Goal: Task Accomplishment & Management: Manage account settings

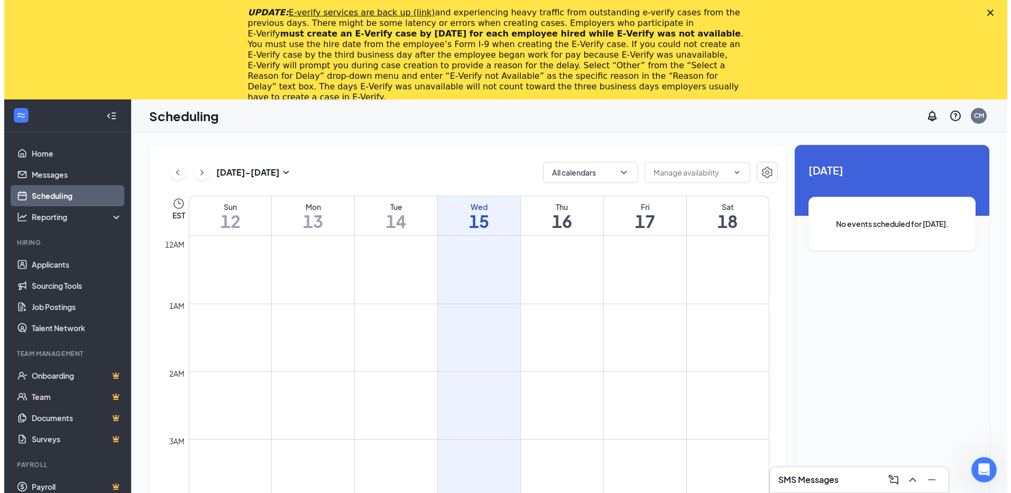
scroll to position [520, 0]
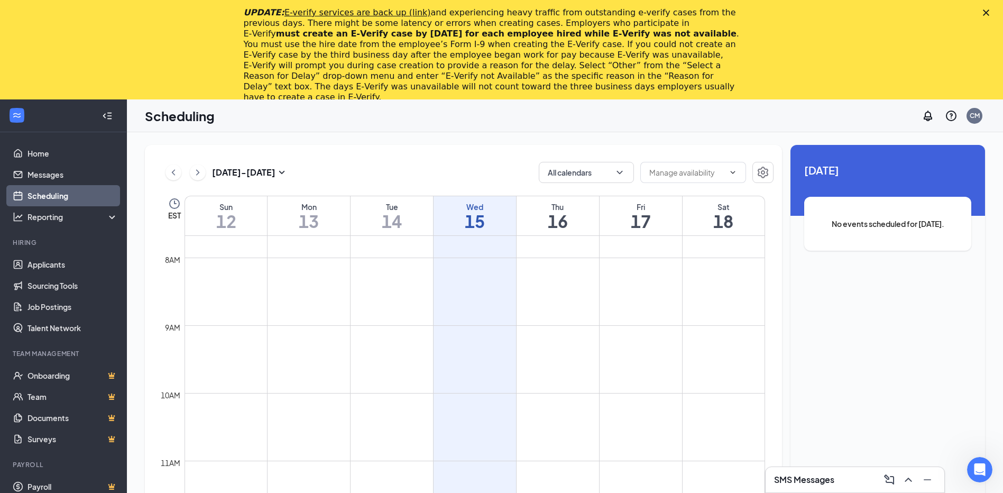
drag, startPoint x: 858, startPoint y: 352, endPoint x: 837, endPoint y: 344, distance: 22.6
click at [858, 352] on div "Unavailable in basic plan [DATE] No events scheduled for [DATE]." at bounding box center [888, 362] width 195 height 435
click at [46, 261] on link "Applicants" at bounding box center [73, 264] width 90 height 21
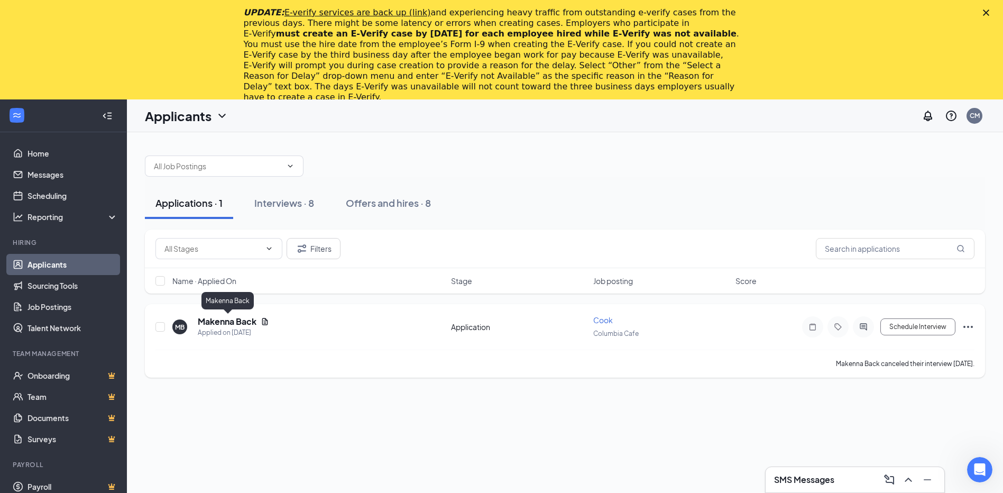
click at [216, 323] on h5 "Makenna Back" at bounding box center [227, 322] width 59 height 12
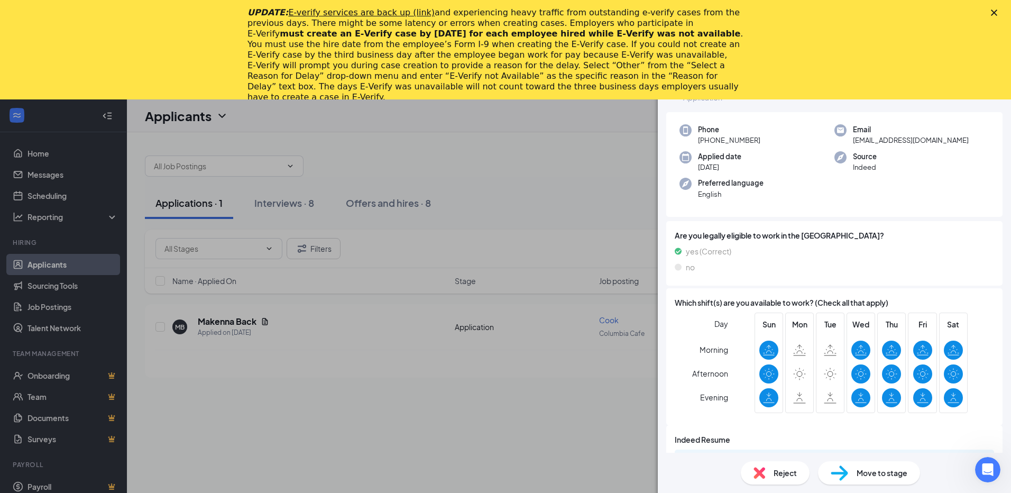
scroll to position [65, 0]
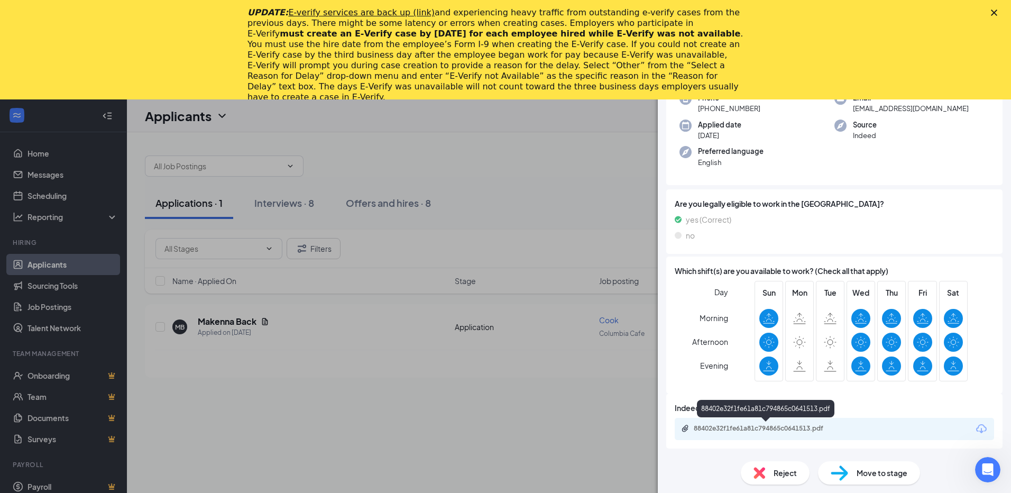
click at [750, 425] on div "88402e32f1fe61a81c794865c0641513.pdf" at bounding box center [768, 428] width 148 height 8
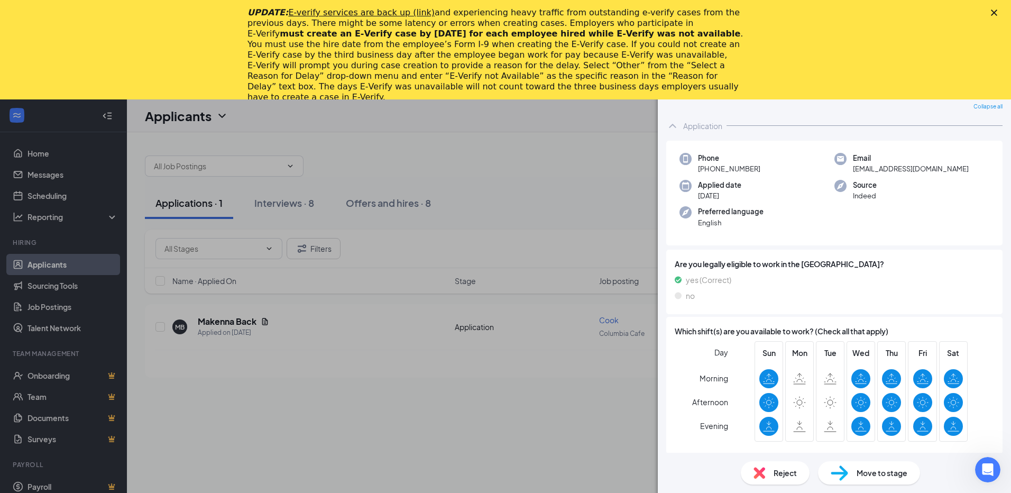
scroll to position [0, 0]
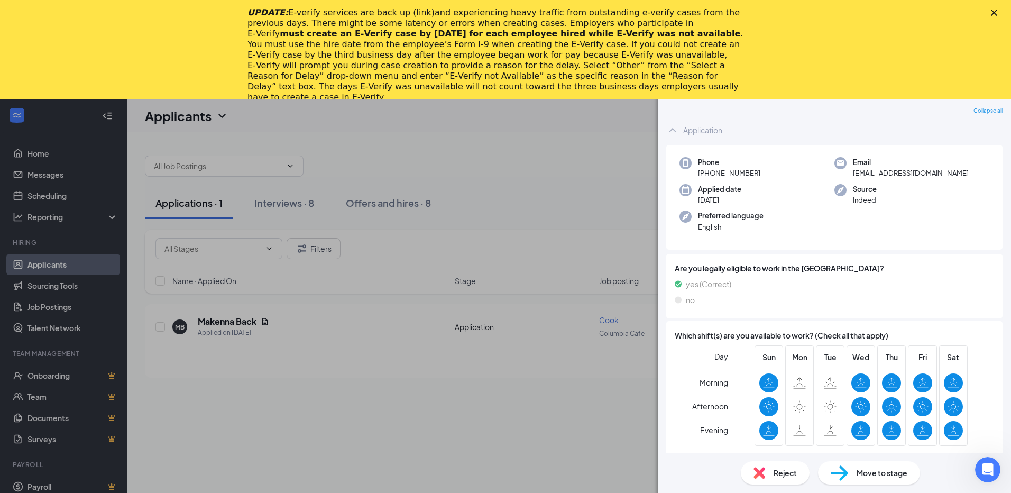
click at [999, 13] on div "Close" at bounding box center [996, 13] width 11 height 6
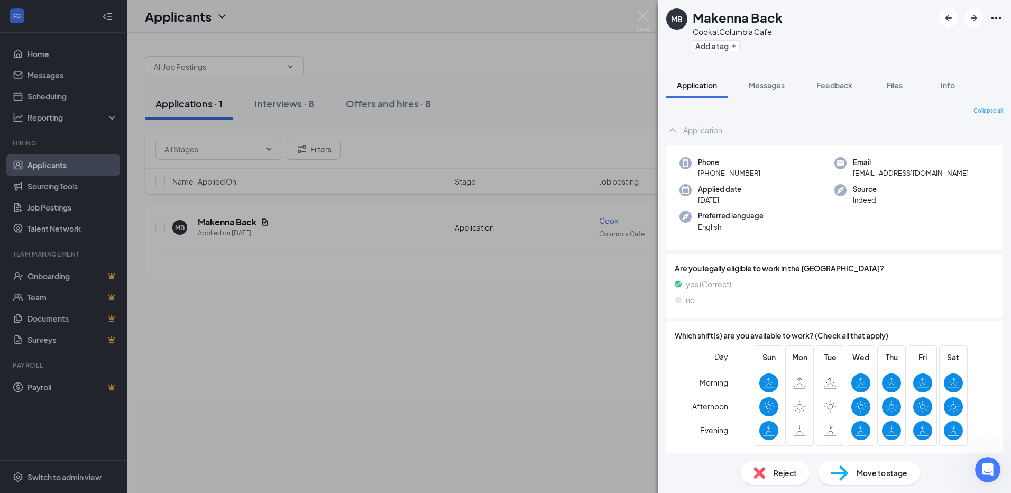
click at [72, 165] on div "MB Makenna Back Cook at [GEOGRAPHIC_DATA] Add a tag Application Messages Feedba…" at bounding box center [505, 246] width 1011 height 493
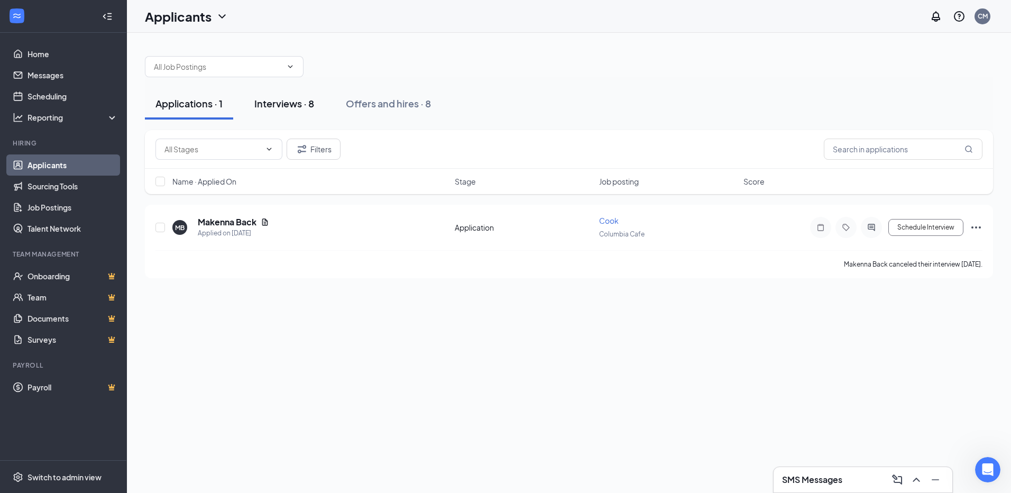
click at [280, 101] on div "Interviews · 8" at bounding box center [284, 103] width 60 height 13
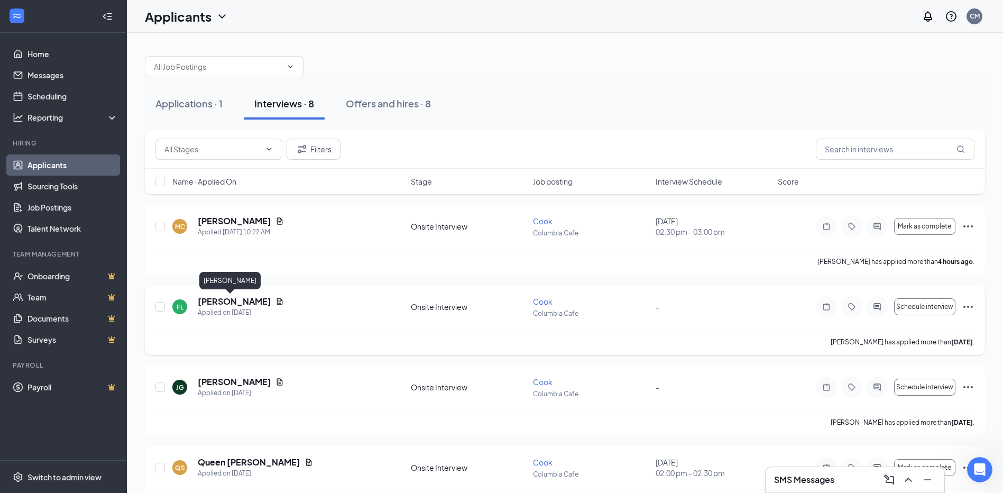
click at [224, 298] on h5 "[PERSON_NAME]" at bounding box center [235, 302] width 74 height 12
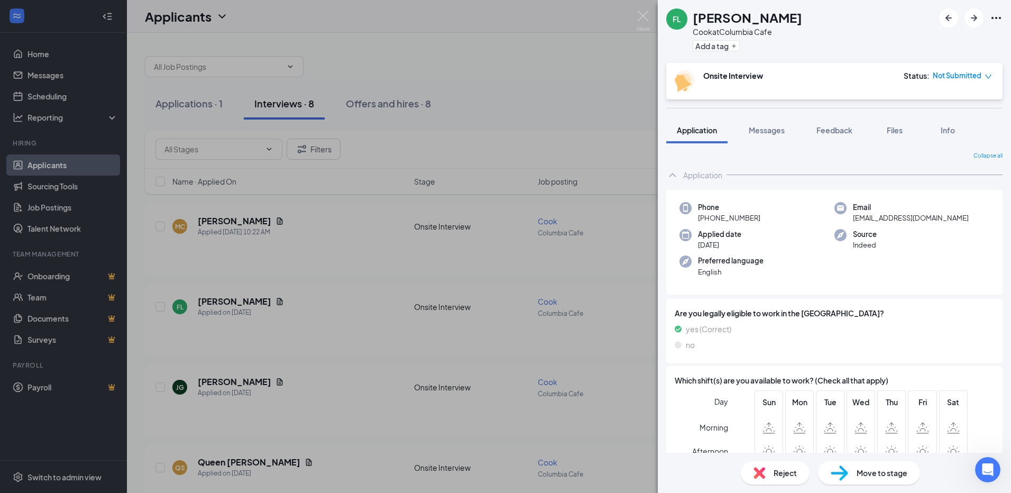
scroll to position [106, 0]
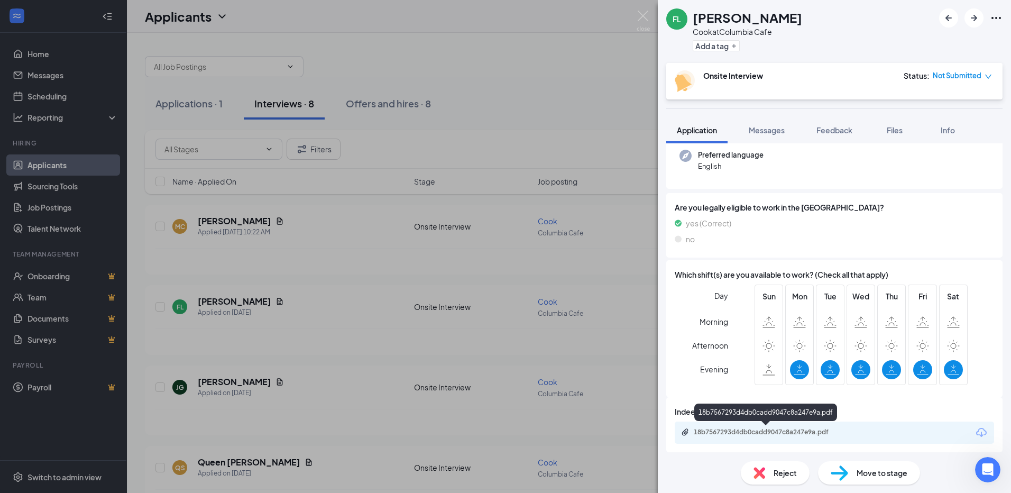
click at [752, 432] on div "18b7567293d4db0cadd9047c8a247e9a.pdf" at bounding box center [768, 432] width 148 height 8
